Goal: Task Accomplishment & Management: Complete application form

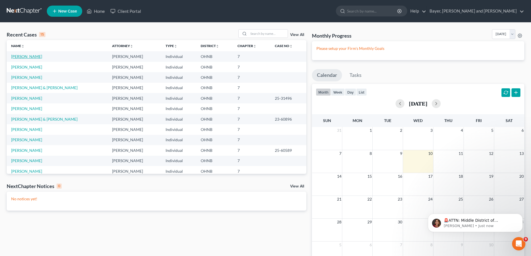
click at [21, 56] on link "[PERSON_NAME]" at bounding box center [26, 56] width 31 height 5
click at [20, 56] on link "[PERSON_NAME]" at bounding box center [26, 56] width 31 height 5
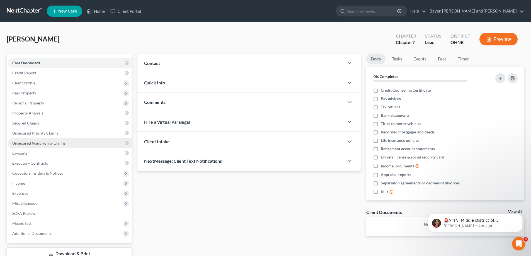
click at [30, 144] on span "Unsecured Nonpriority Claims" at bounding box center [38, 143] width 53 height 5
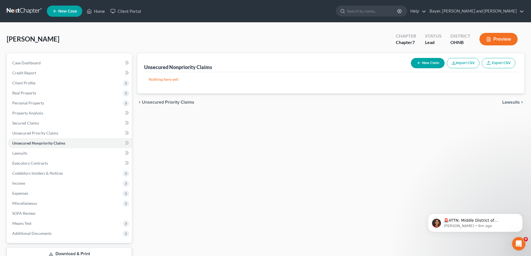
click at [421, 60] on button "New Claim" at bounding box center [428, 63] width 34 height 10
select select "0"
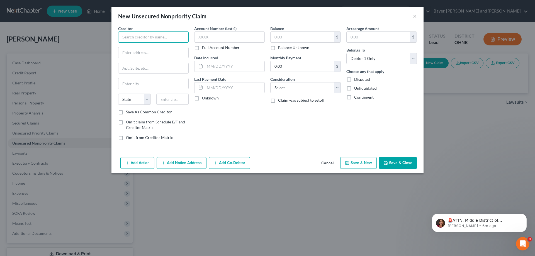
click at [150, 33] on input "text" at bounding box center [153, 36] width 70 height 11
type input "American Express"
type input "PO Box 981537"
click at [176, 85] on input "text" at bounding box center [153, 83] width 70 height 11
type input "[GEOGRAPHIC_DATA]"
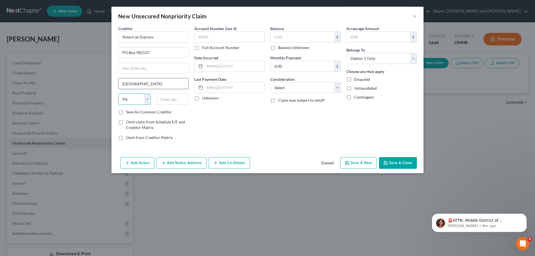
select select "45"
click at [210, 37] on input "text" at bounding box center [229, 36] width 70 height 11
click at [184, 98] on input "9815375683" at bounding box center [172, 99] width 33 height 11
type input "981537"
click at [221, 36] on input "text" at bounding box center [229, 36] width 70 height 11
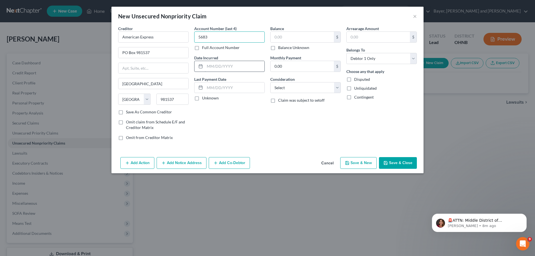
type input "5683"
click at [215, 66] on input "text" at bounding box center [235, 66] width 60 height 11
type input "[DATE]"
click at [202, 98] on label "Unknown" at bounding box center [210, 98] width 17 height 6
click at [204, 98] on input "Unknown" at bounding box center [206, 97] width 4 height 4
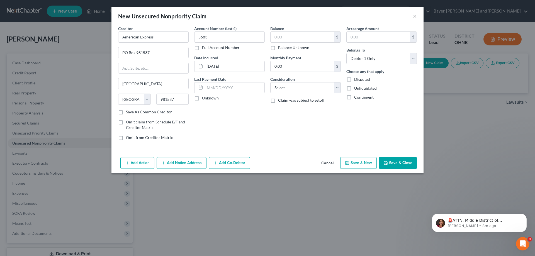
checkbox input "true"
click at [288, 35] on input "text" at bounding box center [301, 37] width 63 height 11
type input "7,352.00"
click at [298, 91] on select "Select Cable / Satellite Services Collection Agency Credit Card Debt Debt Couns…" at bounding box center [305, 87] width 70 height 11
select select "2"
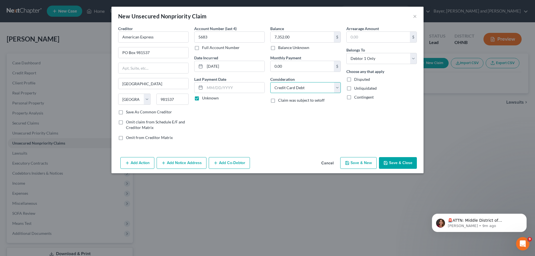
click at [270, 82] on select "Select Cable / Satellite Services Collection Agency Credit Card Debt Debt Couns…" at bounding box center [305, 87] width 70 height 11
click at [357, 165] on button "Save & New" at bounding box center [358, 163] width 36 height 12
select select "0"
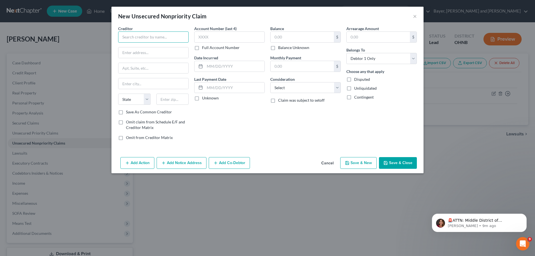
click at [150, 35] on input "text" at bounding box center [153, 36] width 70 height 11
type input "Apple Card"
click at [229, 36] on input "text" at bounding box center [229, 36] width 70 height 11
click at [217, 64] on input "text" at bounding box center [235, 66] width 60 height 11
type input "[DATE]"
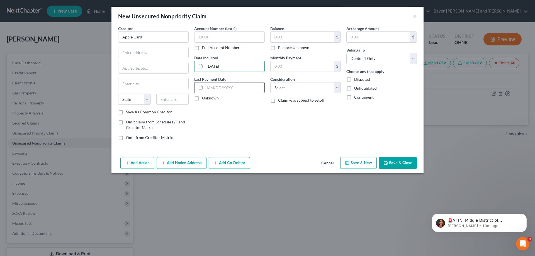
drag, startPoint x: 197, startPoint y: 99, endPoint x: 224, endPoint y: 87, distance: 29.4
click at [202, 99] on label "Unknown" at bounding box center [210, 98] width 17 height 6
click at [204, 99] on input "Unknown" at bounding box center [206, 97] width 4 height 4
checkbox input "true"
click at [298, 40] on input "text" at bounding box center [301, 37] width 63 height 11
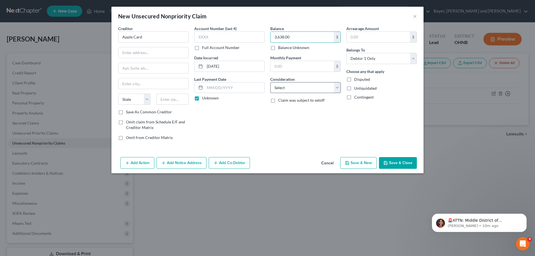
type input "3,638.00"
click at [294, 89] on select "Select Cable / Satellite Services Collection Agency Credit Card Debt Debt Couns…" at bounding box center [305, 87] width 70 height 11
select select "2"
click at [270, 82] on select "Select Cable / Satellite Services Collection Agency Credit Card Debt Debt Couns…" at bounding box center [305, 87] width 70 height 11
click at [134, 55] on input "text" at bounding box center [153, 52] width 70 height 11
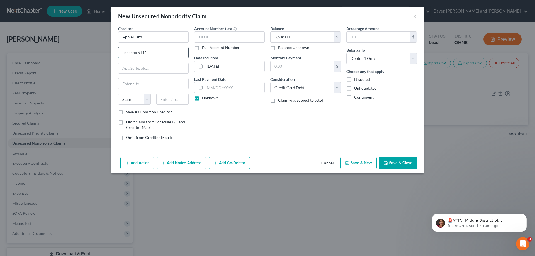
type input "Lockbox 6112"
type input "PO Box 7247"
type input "[GEOGRAPHIC_DATA]"
select select "39"
type input "19170"
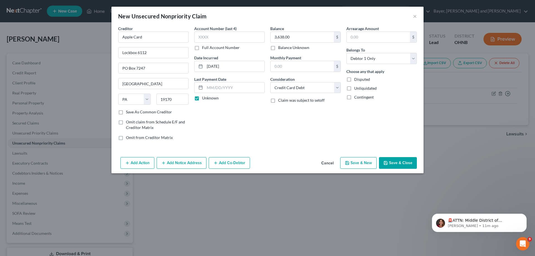
click at [355, 164] on button "Save & New" at bounding box center [358, 163] width 36 height 12
select select "0"
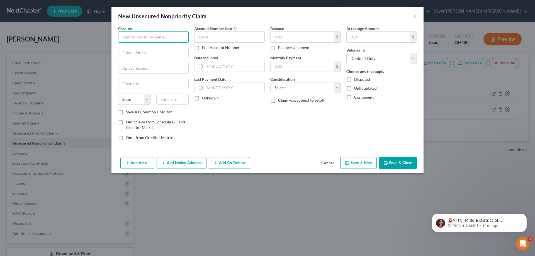
click at [155, 40] on input "text" at bounding box center [153, 36] width 70 height 11
click at [164, 39] on input "text" at bounding box center [153, 36] width 70 height 11
type input "[PERSON_NAME] [PERSON_NAME] Card"
click at [213, 36] on input "text" at bounding box center [229, 36] width 70 height 11
click at [217, 68] on input "text" at bounding box center [235, 66] width 60 height 11
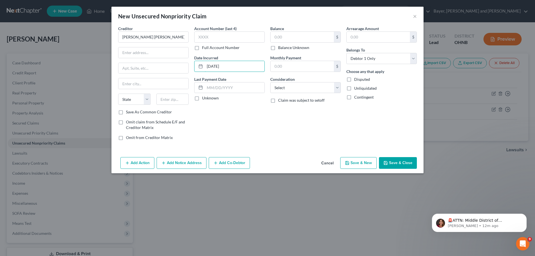
type input "[DATE]"
drag, startPoint x: 198, startPoint y: 99, endPoint x: 243, endPoint y: 77, distance: 50.6
click at [202, 98] on label "Unknown" at bounding box center [210, 98] width 17 height 6
click at [204, 98] on input "Unknown" at bounding box center [206, 97] width 4 height 4
checkbox input "true"
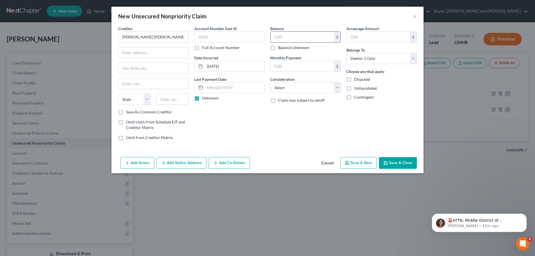
click at [297, 38] on input "text" at bounding box center [301, 37] width 63 height 11
type input "3,916.00"
click at [338, 89] on select "Select Cable / Satellite Services Collection Agency Credit Card Debt Debt Couns…" at bounding box center [305, 87] width 70 height 11
select select "2"
click at [270, 82] on select "Select Cable / Satellite Services Collection Agency Credit Card Debt Debt Couns…" at bounding box center [305, 87] width 70 height 11
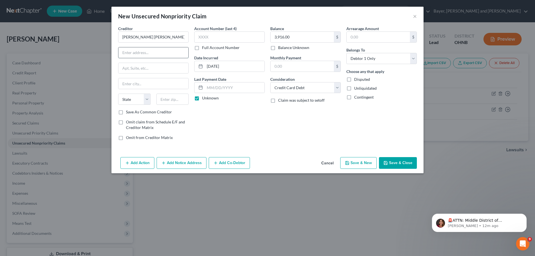
click at [163, 53] on input "text" at bounding box center [153, 52] width 70 height 11
type input "PO Box 15369"
type input "Wilmington"
select select "7"
type input "19850"
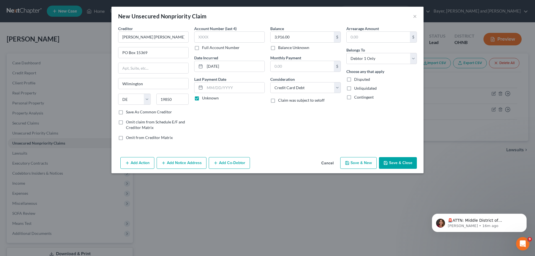
click at [363, 161] on button "Save & New" at bounding box center [358, 163] width 36 height 12
select select "0"
click at [169, 37] on input "text" at bounding box center [153, 36] width 70 height 11
type input "CitiBank/Home Depot"
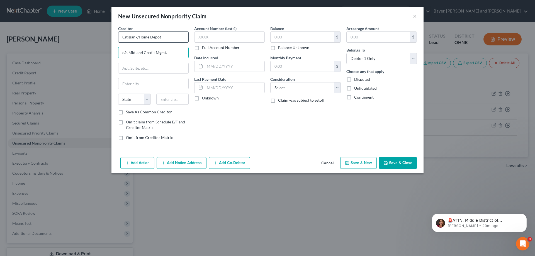
type input "c/o Midland Credit Mgmt."
click at [133, 67] on input "text" at bounding box center [153, 68] width 70 height 11
type input "300 Camino De La Reina"
type input "S"
click at [171, 68] on input "300 Camino De La Reina" at bounding box center [153, 68] width 70 height 11
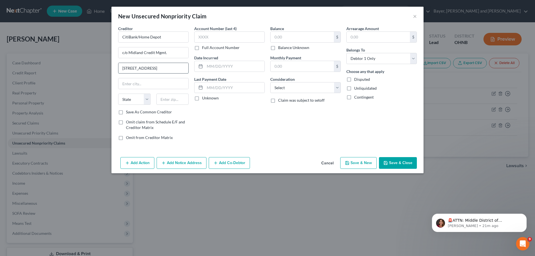
type input "[STREET_ADDRESS]"
type input "[GEOGRAPHIC_DATA]"
select select "4"
type input "92108"
click at [206, 66] on input "text" at bounding box center [235, 66] width 60 height 11
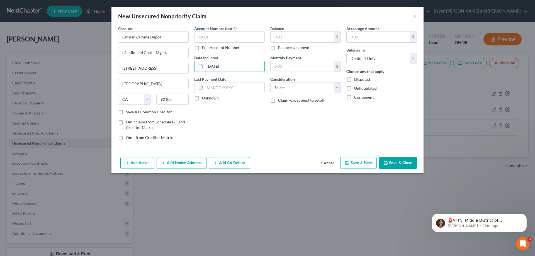
type input "[DATE]"
click at [202, 98] on label "Unknown" at bounding box center [210, 98] width 17 height 6
click at [204, 98] on input "Unknown" at bounding box center [206, 97] width 4 height 4
checkbox input "true"
click at [228, 32] on input "text" at bounding box center [229, 36] width 70 height 11
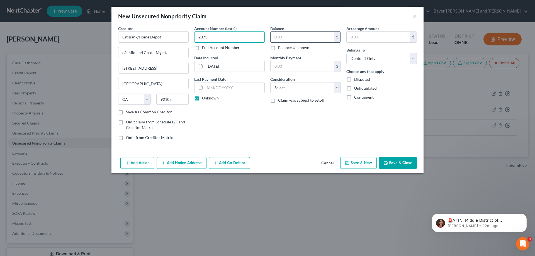
type input "2073"
click at [282, 37] on input "text" at bounding box center [301, 37] width 63 height 11
type input "5,932.02"
click at [282, 91] on select "Select Cable / Satellite Services Collection Agency Credit Card Debt Debt Couns…" at bounding box center [305, 87] width 70 height 11
select select "2"
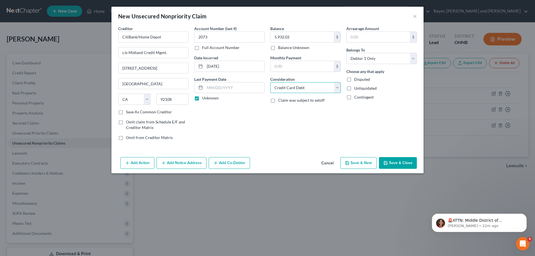
click at [270, 82] on select "Select Cable / Satellite Services Collection Agency Credit Card Debt Debt Couns…" at bounding box center [305, 87] width 70 height 11
click at [320, 147] on div "Creditor * CitiBank/Home Depot c/o Midland Credit Mgmt. [GEOGRAPHIC_DATA] [US_S…" at bounding box center [267, 90] width 312 height 129
click at [401, 163] on button "Save & Close" at bounding box center [398, 163] width 38 height 12
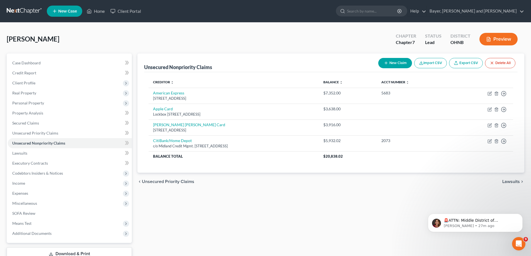
click at [504, 180] on span "Lawsuits" at bounding box center [511, 181] width 18 height 4
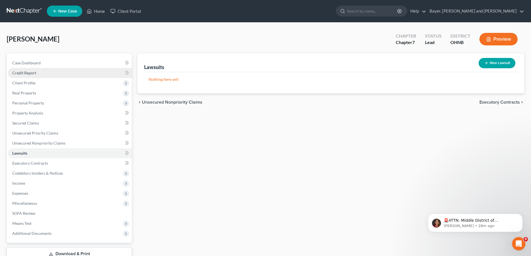
click at [38, 72] on link "Credit Report" at bounding box center [70, 73] width 124 height 10
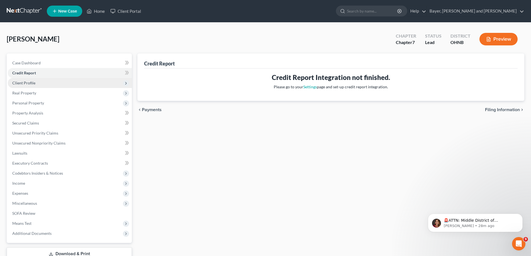
click at [29, 82] on span "Client Profile" at bounding box center [23, 82] width 23 height 5
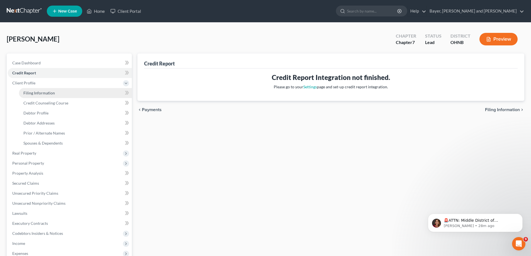
click at [36, 94] on span "Filing Information" at bounding box center [38, 93] width 31 height 5
select select "1"
select select "0"
select select "36"
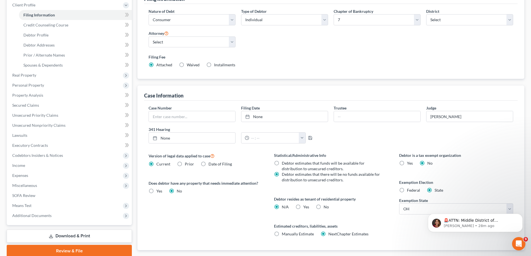
scroll to position [111, 0]
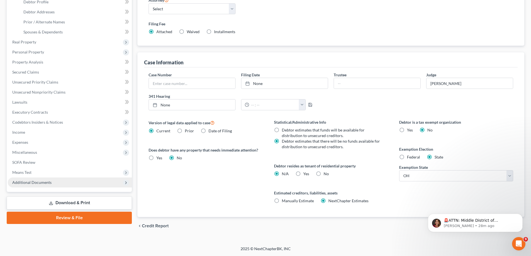
click at [30, 182] on span "Additional Documents" at bounding box center [31, 182] width 39 height 5
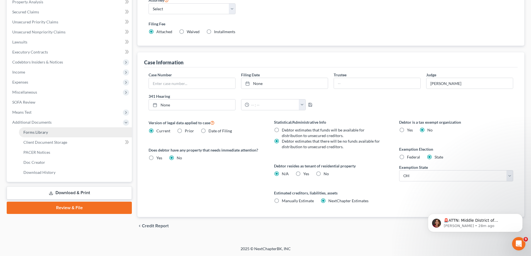
click at [46, 133] on span "Forms Library" at bounding box center [35, 132] width 25 height 5
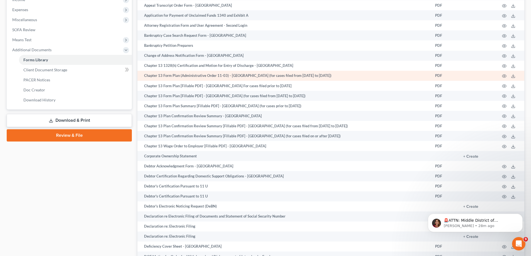
scroll to position [195, 0]
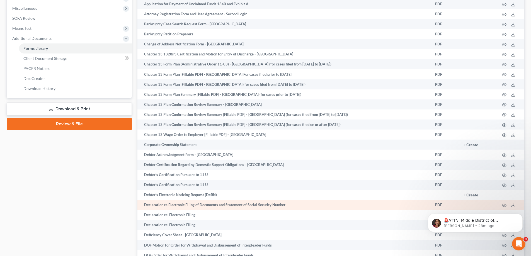
click at [187, 204] on td "Declaration re Electronic Filing of Documents and Statement of Social Security …" at bounding box center [283, 205] width 293 height 10
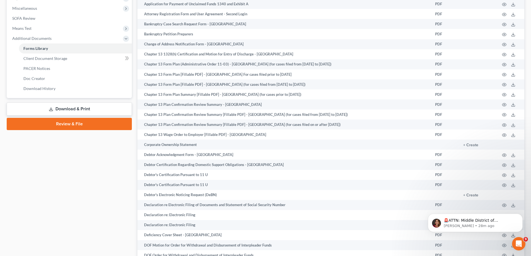
click at [501, 204] on body "🚨ATTN: Middle District of [US_STATE] The court has added a new Credit Counselin…" at bounding box center [474, 221] width 107 height 35
click at [500, 206] on body "🚨ATTN: Middle District of [US_STATE] The court has added a new Credit Counselin…" at bounding box center [474, 221] width 107 height 35
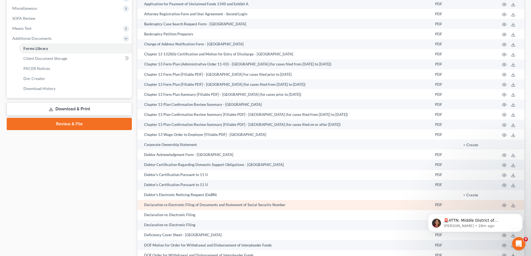
click at [266, 204] on td "Declaration re Electronic Filing of Documents and Statement of Social Security …" at bounding box center [283, 205] width 293 height 10
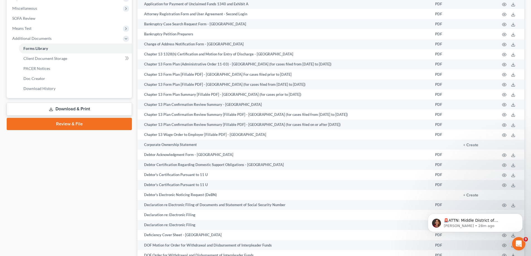
click at [501, 205] on body "🚨ATTN: Middle District of [US_STATE] The court has added a new Credit Counselin…" at bounding box center [474, 221] width 107 height 35
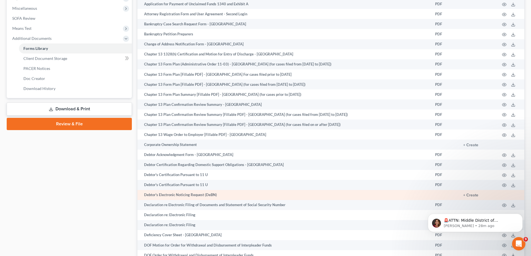
scroll to position [223, 0]
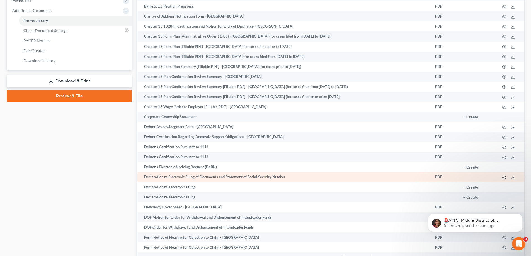
click at [505, 176] on icon "button" at bounding box center [504, 177] width 4 height 4
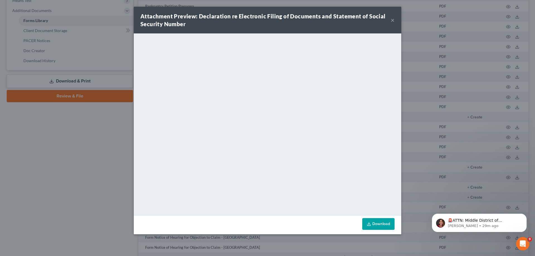
click at [392, 20] on button "×" at bounding box center [393, 20] width 4 height 7
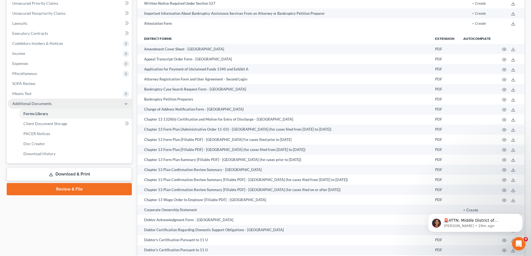
scroll to position [111, 0]
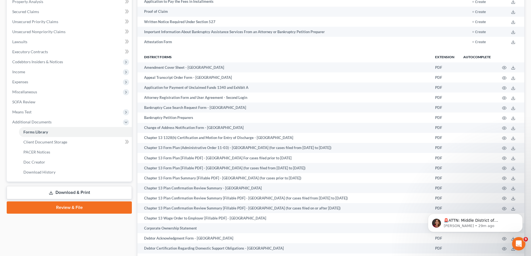
click at [78, 193] on link "Download & Print" at bounding box center [69, 192] width 125 height 13
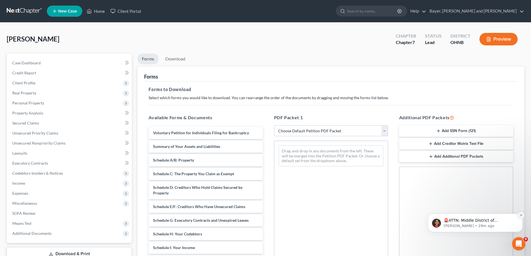
click at [522, 215] on icon "Dismiss notification" at bounding box center [520, 215] width 3 height 3
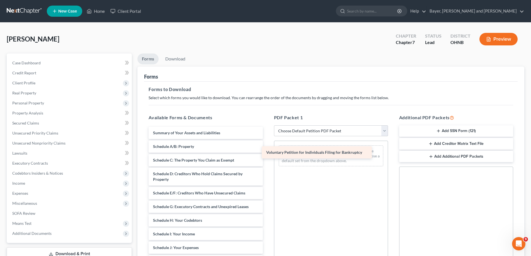
drag, startPoint x: 223, startPoint y: 132, endPoint x: 336, endPoint y: 152, distance: 114.8
click at [267, 152] on div "Voluntary Petition for Individuals Filing for Bankruptcy Voluntary Petition for…" at bounding box center [205, 253] width 123 height 253
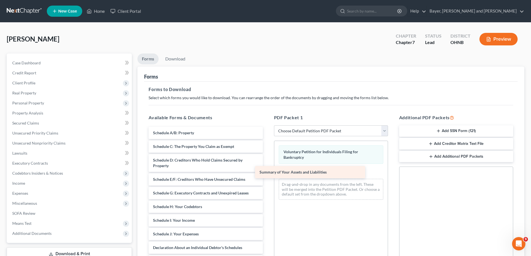
drag, startPoint x: 242, startPoint y: 134, endPoint x: 355, endPoint y: 169, distance: 118.3
click at [267, 172] on div "Summary of Your Assets and Liabilities Summary of Your Assets and Liabilities S…" at bounding box center [205, 246] width 123 height 239
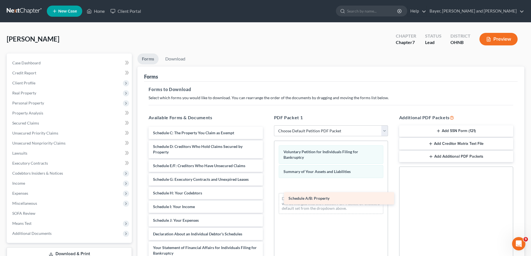
drag, startPoint x: 237, startPoint y: 130, endPoint x: 366, endPoint y: 186, distance: 141.3
click at [267, 188] on div "Schedule A/B: Property Schedule A/B: Property Schedule C: The Property You Clai…" at bounding box center [205, 240] width 123 height 226
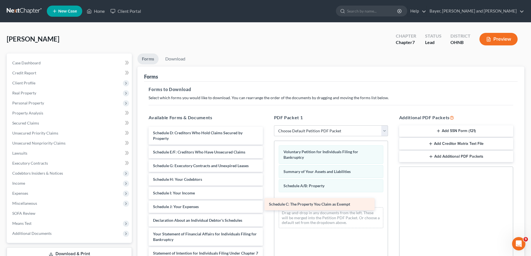
drag, startPoint x: 227, startPoint y: 133, endPoint x: 344, endPoint y: 199, distance: 133.7
click at [267, 203] on div "Schedule C: The Property You Claim as Exempt Schedule C: The Property You Claim…" at bounding box center [205, 233] width 123 height 212
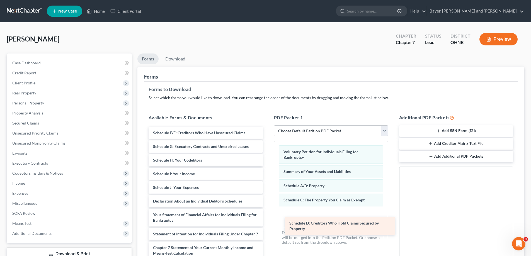
drag, startPoint x: 212, startPoint y: 131, endPoint x: 344, endPoint y: 216, distance: 156.7
click at [267, 217] on div "Schedule D: Creditors Who Hold Claims Secured by Property Schedule D: Creditors…" at bounding box center [205, 223] width 123 height 193
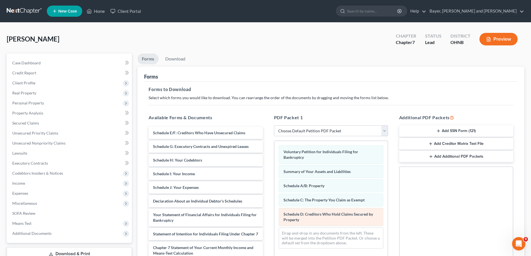
scroll to position [28, 0]
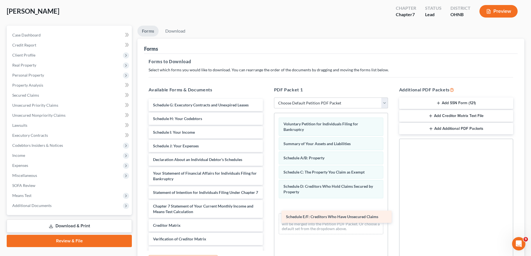
drag, startPoint x: 204, startPoint y: 104, endPoint x: 329, endPoint y: 200, distance: 157.7
click at [267, 200] on div "Schedule E/F: Creditors Who Have Unsecured Claims Schedule E/F: Creditors Who H…" at bounding box center [205, 188] width 123 height 179
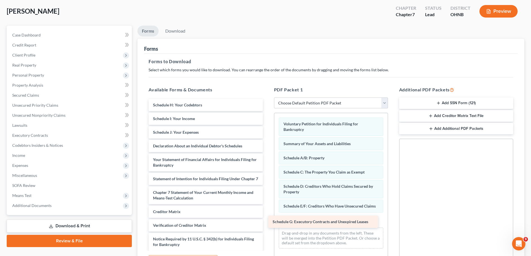
drag, startPoint x: 226, startPoint y: 107, endPoint x: 345, endPoint y: 223, distance: 166.3
click at [267, 223] on div "Schedule G: Executory Contracts and Unexpired Leases Schedule G: Executory Cont…" at bounding box center [205, 181] width 123 height 165
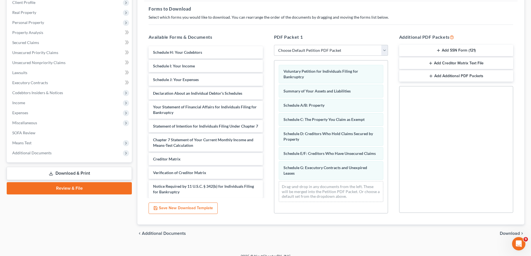
scroll to position [88, 0]
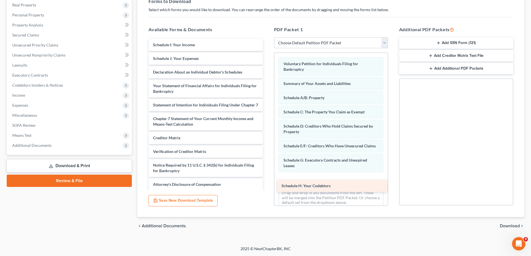
drag, startPoint x: 203, startPoint y: 47, endPoint x: 332, endPoint y: 188, distance: 190.7
click at [267, 188] on div "Schedule H: Your Codebtors Schedule H: Your Codebtors Schedule I: Your Income S…" at bounding box center [205, 115] width 123 height 152
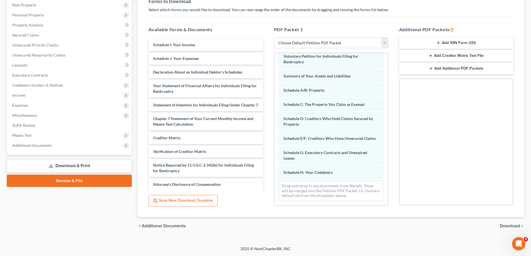
scroll to position [13, 0]
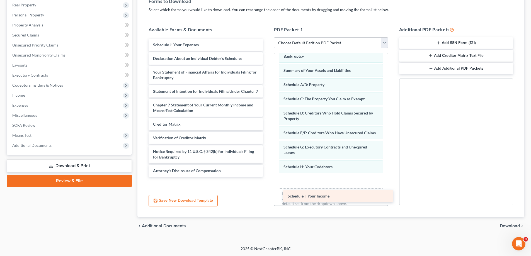
drag, startPoint x: 177, startPoint y: 43, endPoint x: 310, endPoint y: 190, distance: 198.2
click at [267, 177] on div "Schedule I: Your Income Schedule I: Your Income Schedule J: Your Expenses Decla…" at bounding box center [205, 108] width 123 height 138
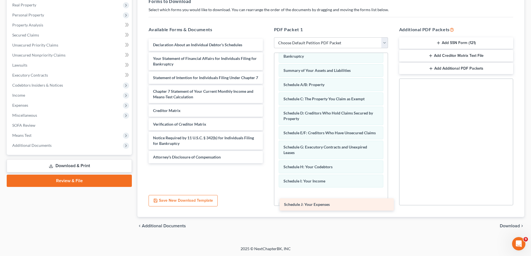
drag, startPoint x: 202, startPoint y: 48, endPoint x: 331, endPoint y: 203, distance: 202.1
click at [267, 163] on div "Schedule J: Your Expenses Schedule J: Your Expenses Declaration About an Indivi…" at bounding box center [205, 101] width 123 height 125
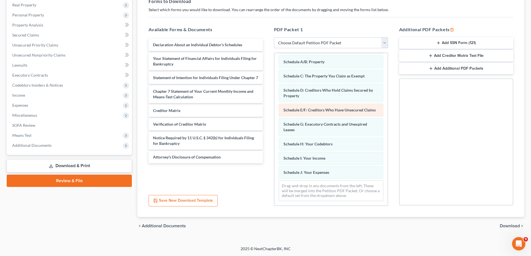
scroll to position [42, 0]
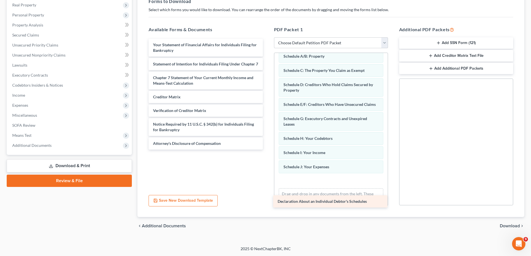
drag, startPoint x: 208, startPoint y: 43, endPoint x: 333, endPoint y: 199, distance: 200.0
click at [267, 150] on div "Declaration About an Individual Debtor's Schedules Declaration About an Individ…" at bounding box center [205, 94] width 123 height 111
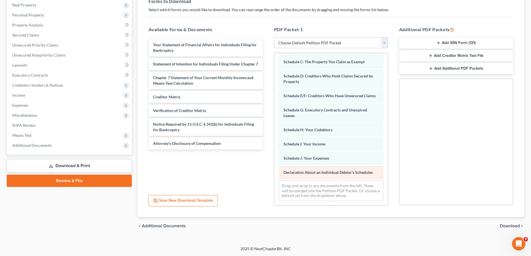
scroll to position [56, 0]
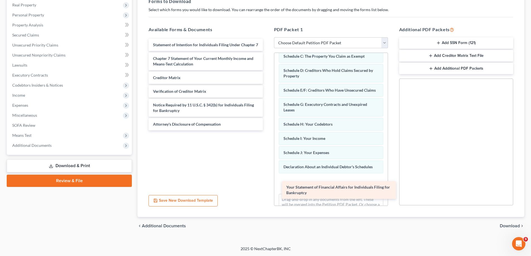
drag, startPoint x: 191, startPoint y: 44, endPoint x: 324, endPoint y: 187, distance: 194.9
click at [267, 130] on div "Your Statement of Financial Affairs for Individuals Filing for Bankruptcy Your …" at bounding box center [205, 85] width 123 height 92
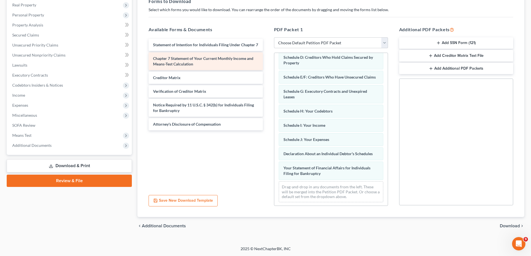
scroll to position [75, 0]
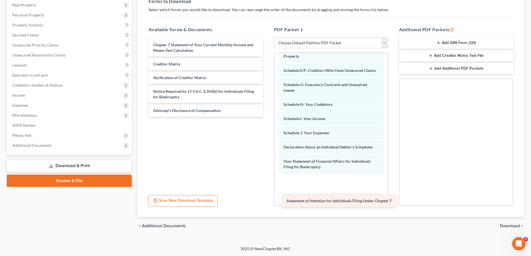
drag, startPoint x: 218, startPoint y: 43, endPoint x: 347, endPoint y: 197, distance: 201.1
click at [267, 117] on div "Statement of Intention for Individuals Filing Under Chapter 7 Statement of Inte…" at bounding box center [205, 78] width 123 height 78
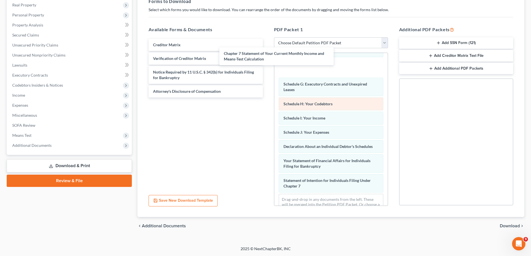
scroll to position [95, 0]
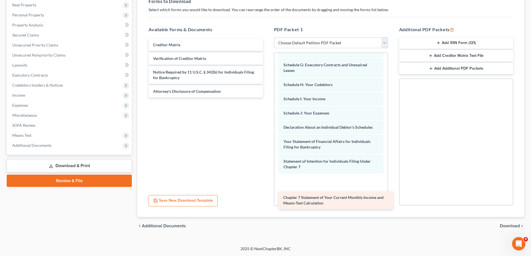
drag, startPoint x: 224, startPoint y: 50, endPoint x: 354, endPoint y: 202, distance: 199.7
click at [267, 97] on div "Chapter 7 Statement of Your Current Monthly Income and Means-Test Calculation C…" at bounding box center [205, 68] width 123 height 59
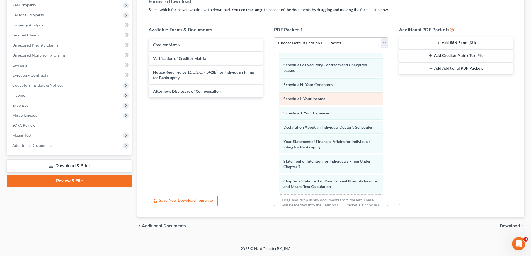
scroll to position [115, 0]
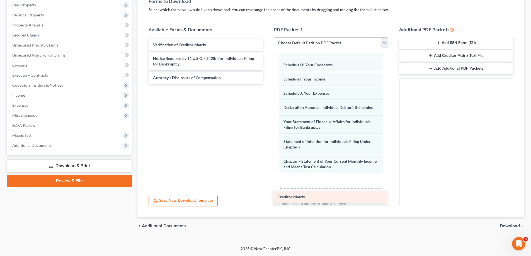
drag, startPoint x: 207, startPoint y: 43, endPoint x: 332, endPoint y: 195, distance: 196.6
click at [267, 84] on div "Creditor Matrix Creditor Matrix Verification of Creditor Matrix Notice Required…" at bounding box center [205, 61] width 123 height 45
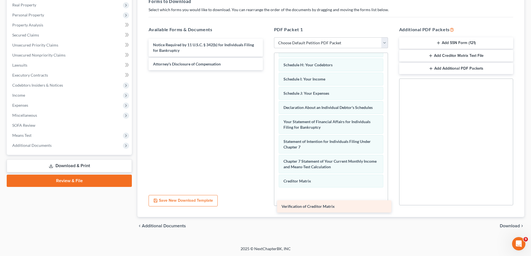
drag, startPoint x: 217, startPoint y: 43, endPoint x: 344, endPoint y: 204, distance: 204.8
click at [267, 70] on div "Verification of Creditor Matrix Verification of Creditor Matrix Notice Required…" at bounding box center [205, 54] width 123 height 31
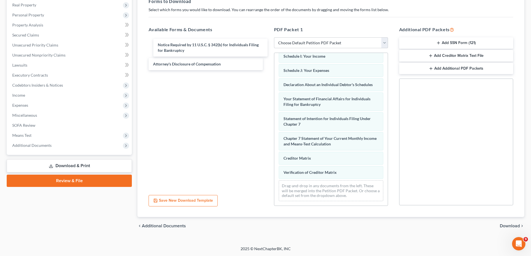
scroll to position [143, 0]
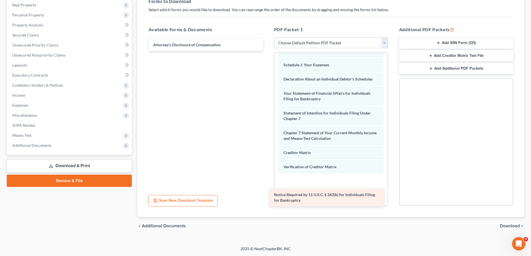
drag, startPoint x: 214, startPoint y: 47, endPoint x: 334, endPoint y: 197, distance: 191.8
click at [267, 51] on div "Notice Required by 11 U.S.C. § 342(b) for Individuals Filing for Bankruptcy Not…" at bounding box center [205, 45] width 123 height 12
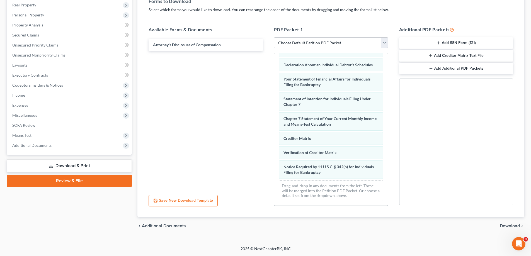
scroll to position [163, 0]
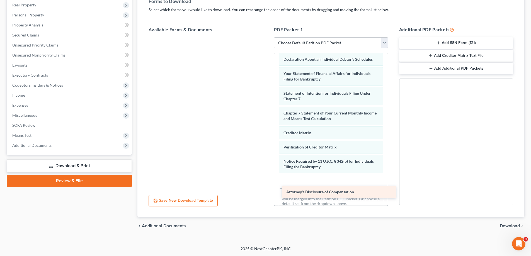
drag, startPoint x: 236, startPoint y: 46, endPoint x: 370, endPoint y: 193, distance: 198.4
click at [267, 37] on div "Attorney's Disclosure of Compensation Attorney's Disclosure of Compensation" at bounding box center [205, 37] width 123 height 0
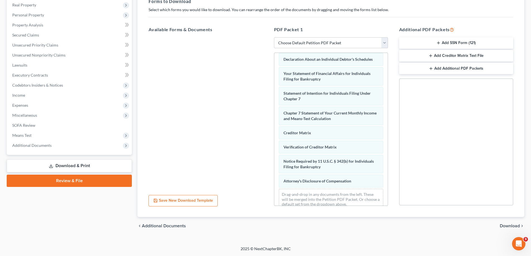
click at [474, 43] on button "Add SSN Form (121)" at bounding box center [456, 43] width 114 height 12
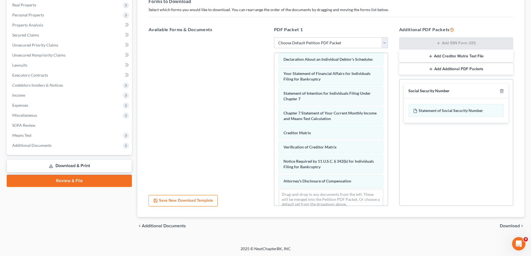
click at [509, 225] on span "Download" at bounding box center [509, 226] width 20 height 4
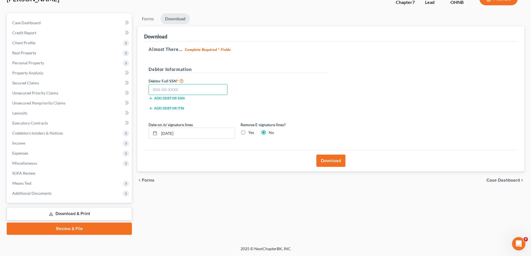
click at [201, 91] on input "text" at bounding box center [187, 89] width 79 height 11
type input "[PHONE_NUMBER]"
click at [207, 132] on input "[DATE]" at bounding box center [196, 133] width 75 height 11
type input "0"
drag, startPoint x: 243, startPoint y: 130, endPoint x: 283, endPoint y: 140, distance: 41.1
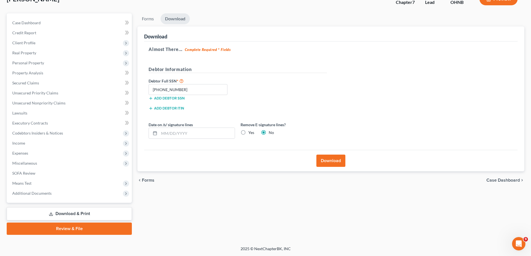
click at [248, 130] on label "Yes" at bounding box center [251, 133] width 6 height 6
click at [250, 130] on input "Yes" at bounding box center [252, 132] width 4 height 4
radio input "true"
radio input "false"
click at [323, 155] on button "Download" at bounding box center [330, 161] width 29 height 12
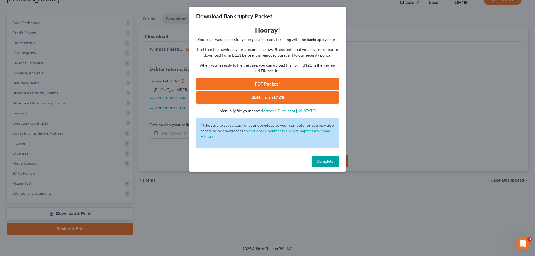
click at [285, 82] on link "PDF Packet 1" at bounding box center [267, 84] width 143 height 12
click at [289, 99] on link "SSN (Form B121)" at bounding box center [267, 97] width 143 height 12
click at [330, 160] on span "Complete!" at bounding box center [325, 161] width 18 height 5
